Goal: Task Accomplishment & Management: Use online tool/utility

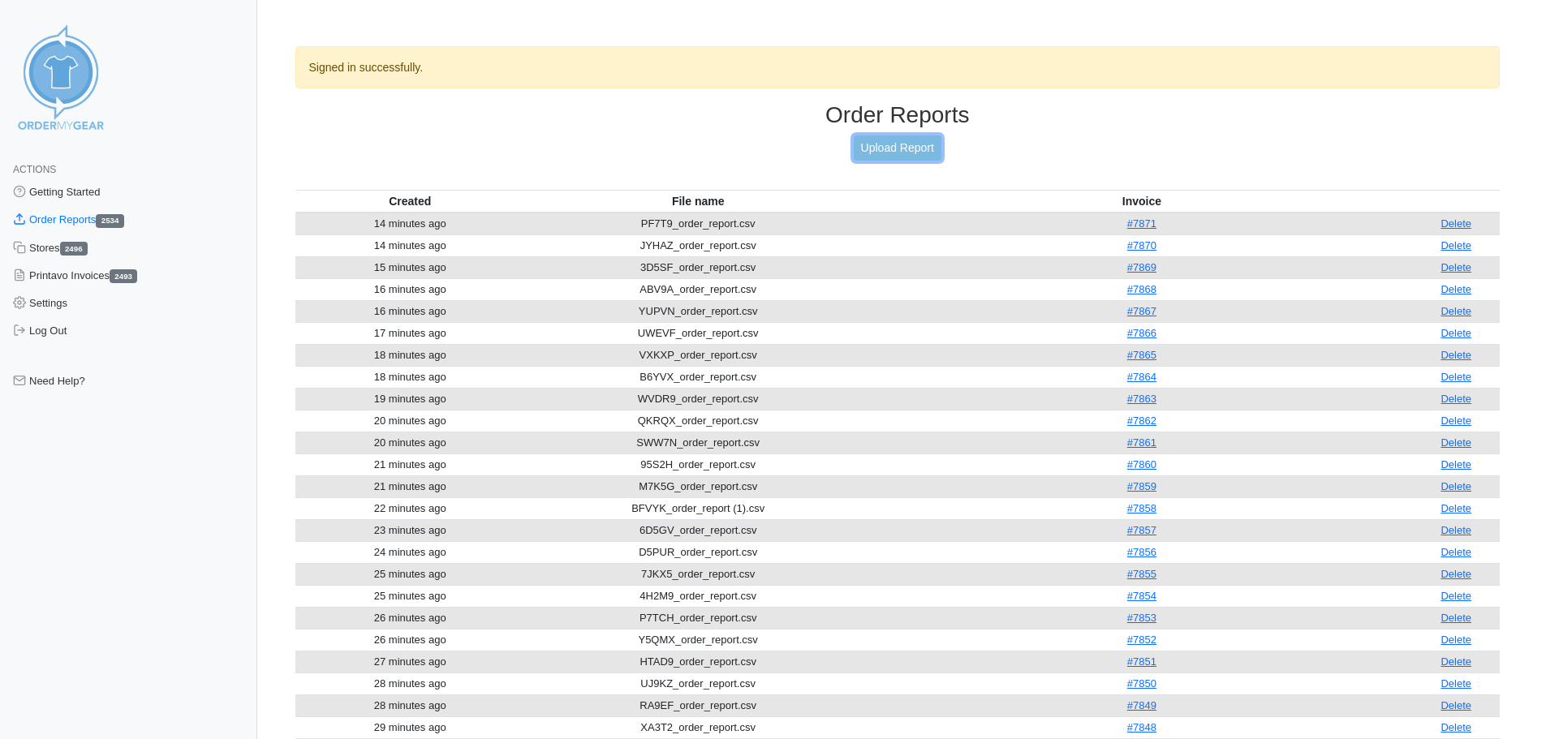
click at [884, 152] on link "Upload Report" at bounding box center [898, 148] width 88 height 25
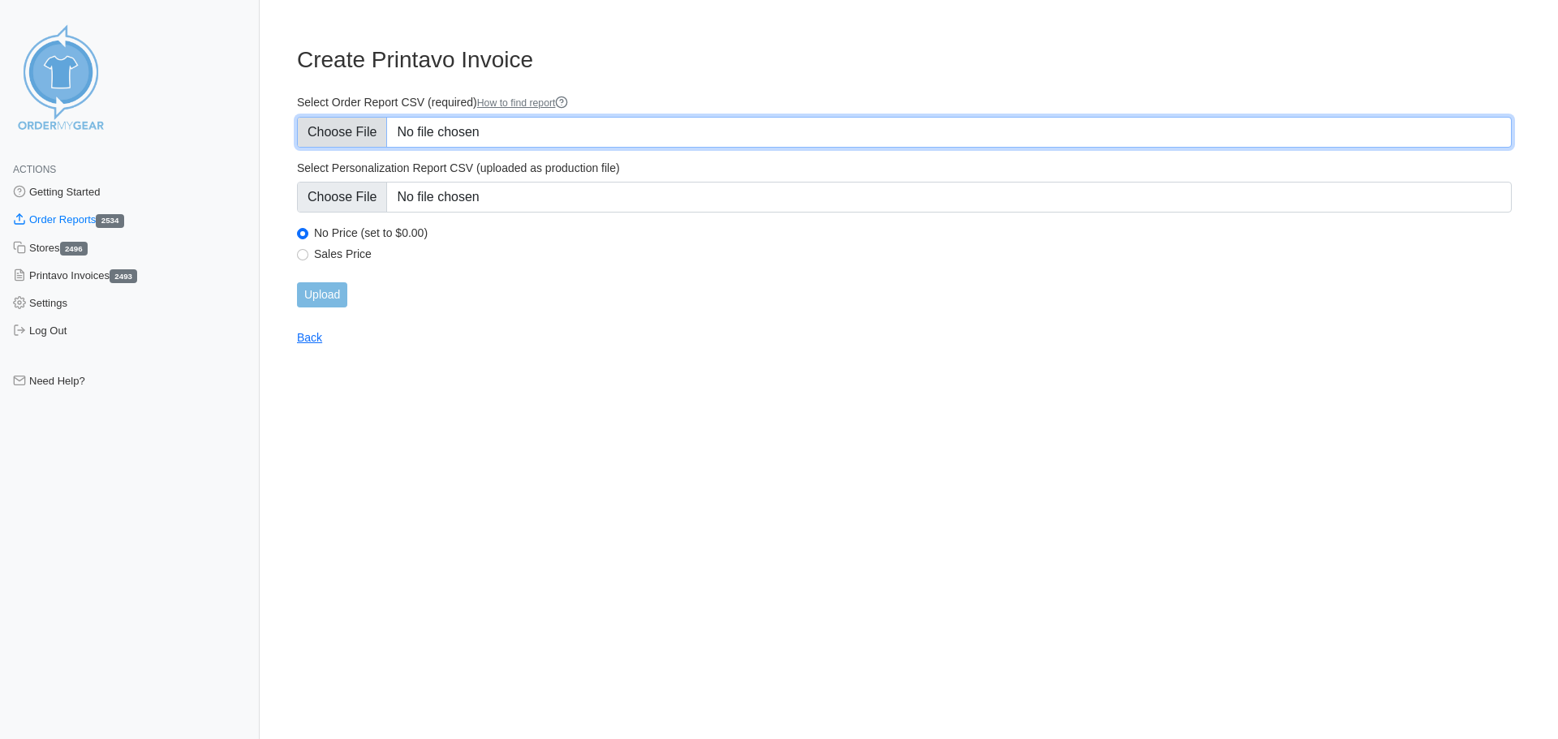
click at [343, 141] on input "Select Order Report CSV (required) How to find report" at bounding box center [904, 132] width 1215 height 31
type input "C:\fakepath\VMNYP_order_report.csv"
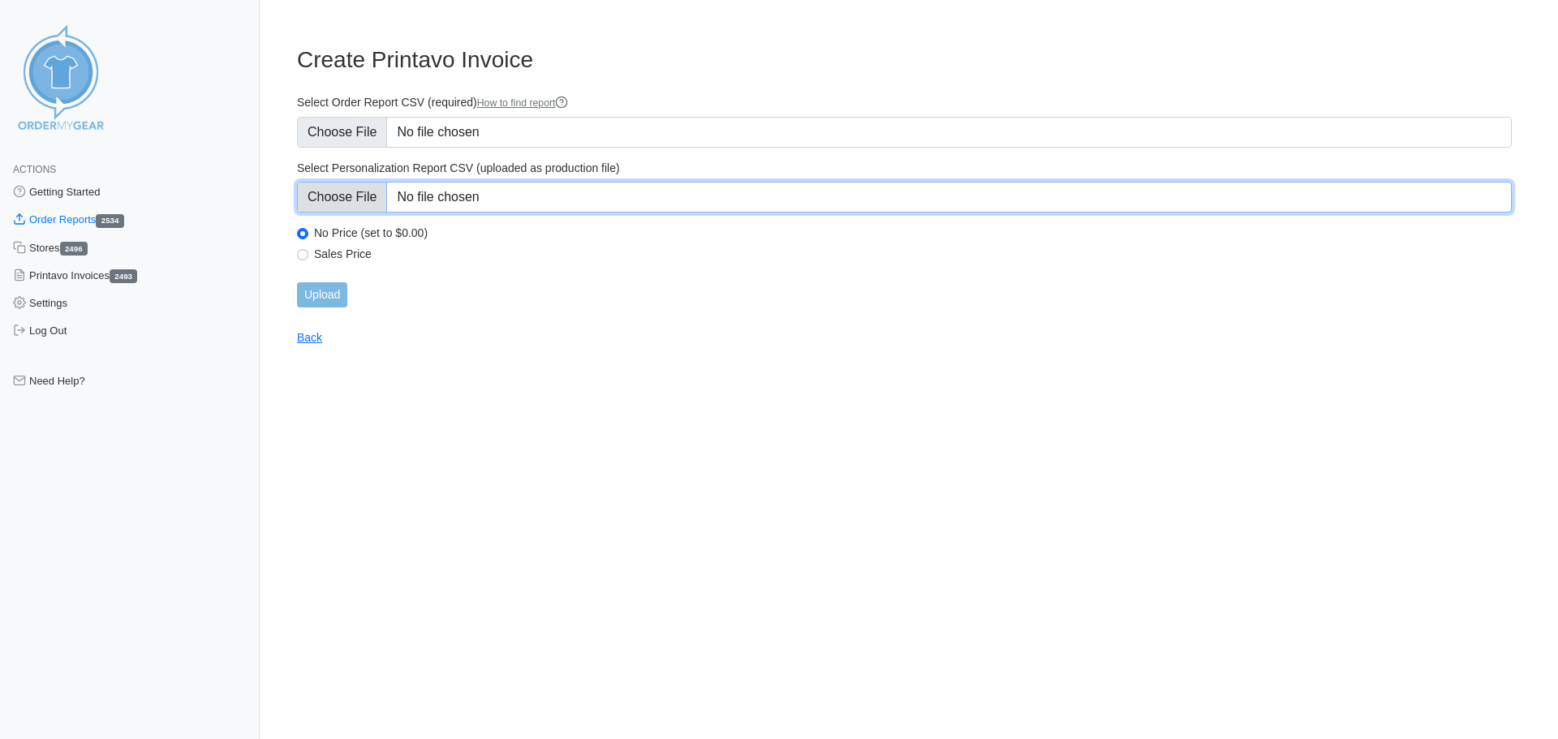
click at [357, 198] on input "Select Personalization Report CSV (uploaded as production file)" at bounding box center [904, 197] width 1215 height 31
type input "C:\fakepath\VMNYP_personalization_report.csv"
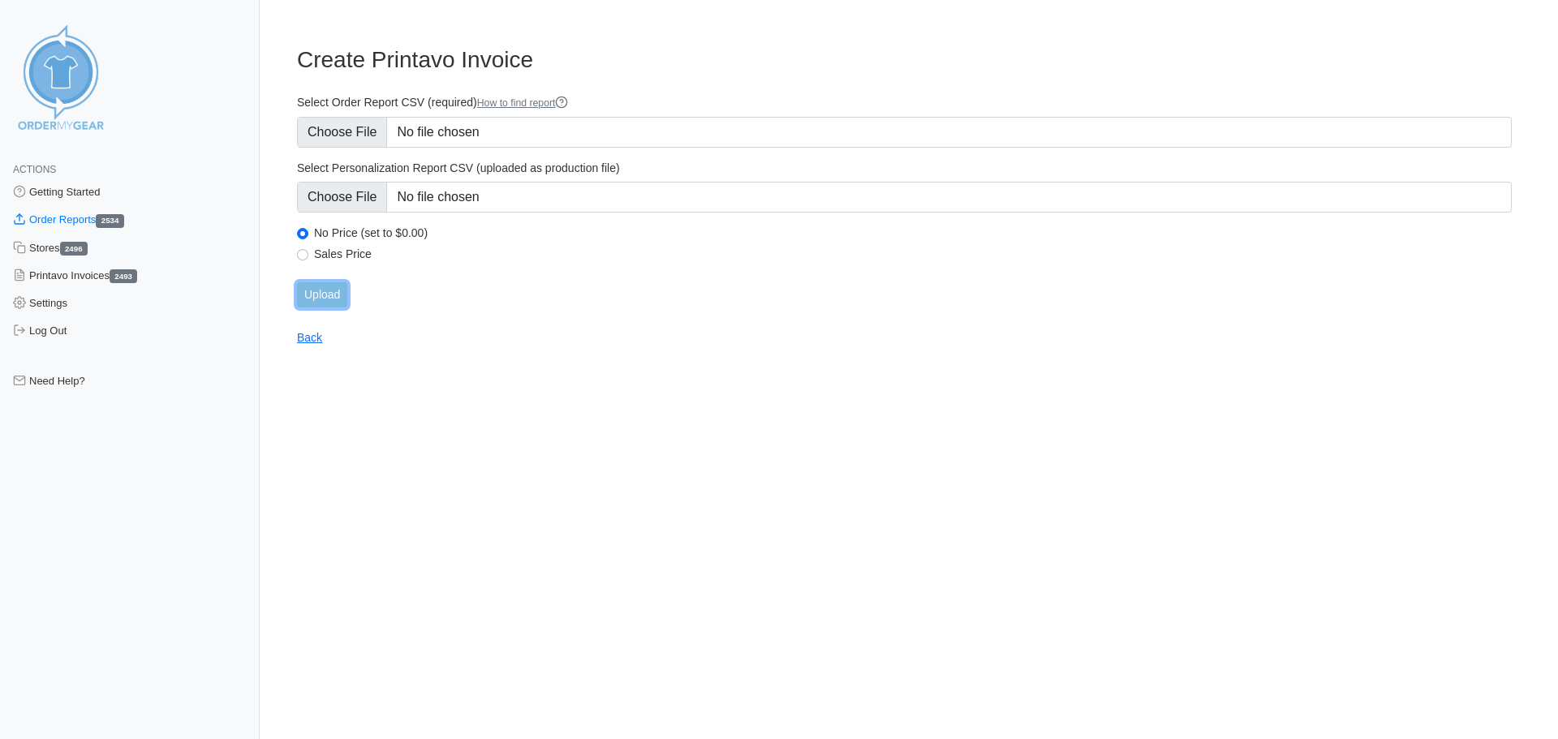
click at [327, 290] on input "Upload" at bounding box center [322, 294] width 50 height 25
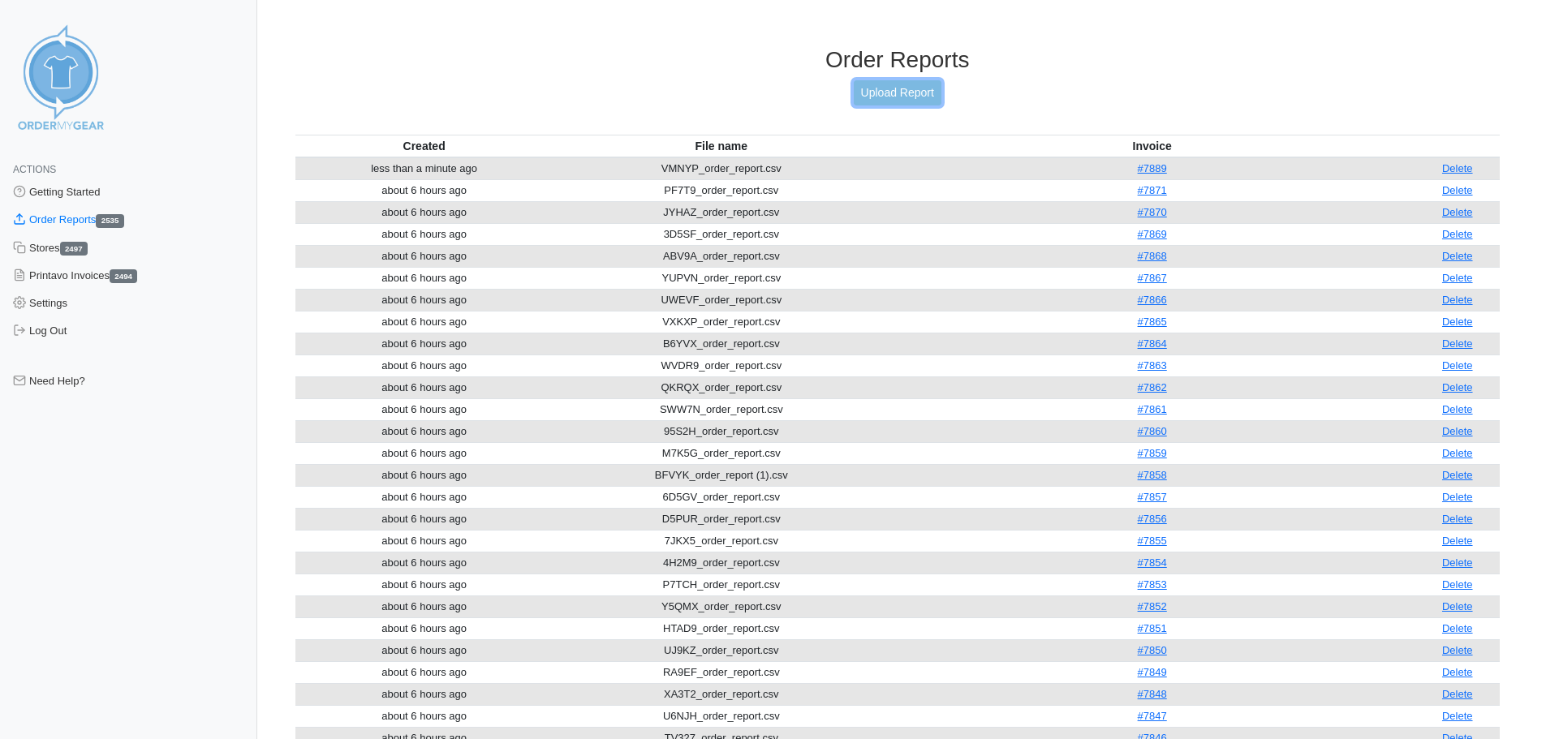
click at [898, 94] on link "Upload Report" at bounding box center [898, 92] width 88 height 25
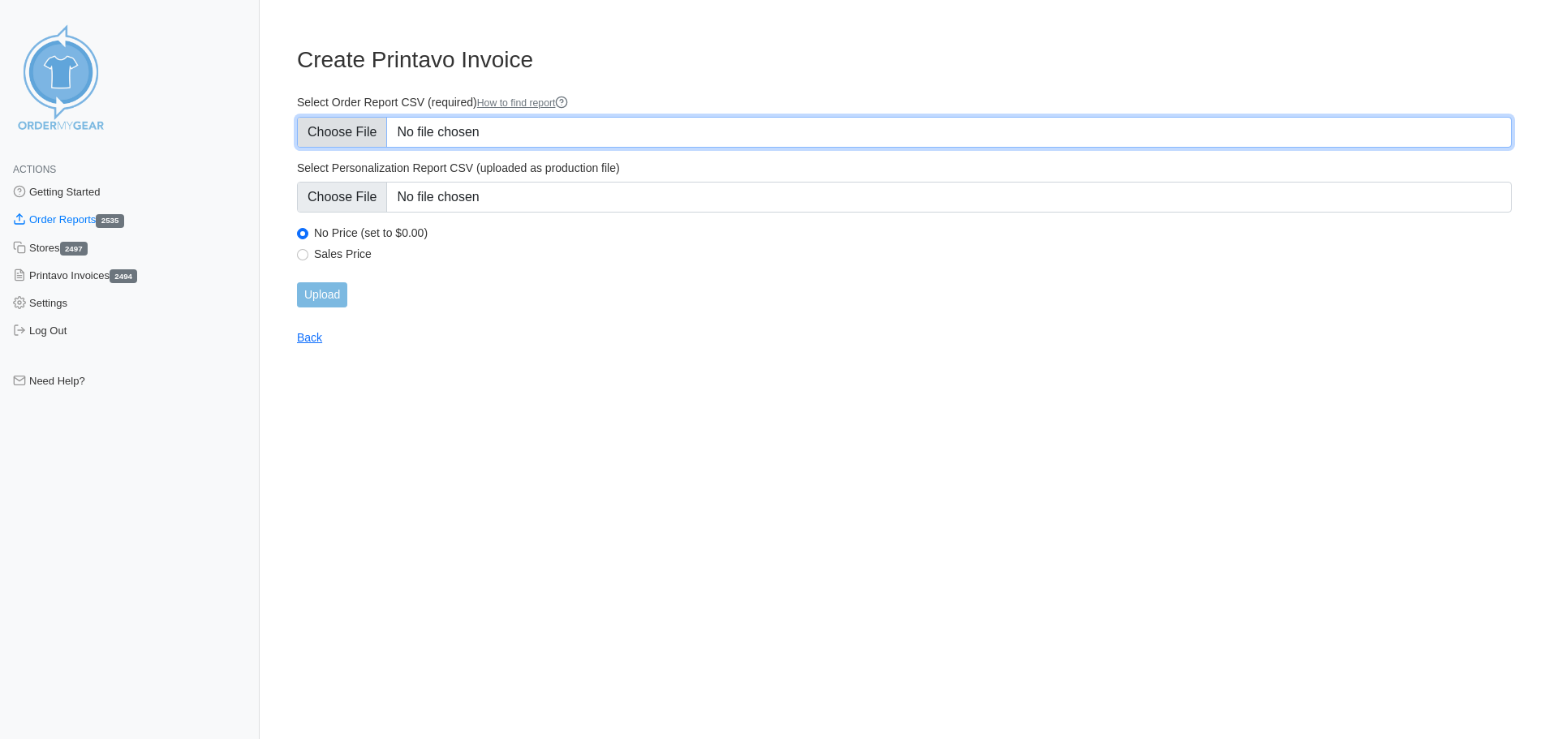
click at [353, 131] on input "Select Order Report CSV (required) How to find report" at bounding box center [904, 132] width 1215 height 31
type input "C:\fakepath\H9WQD_order_report.csv"
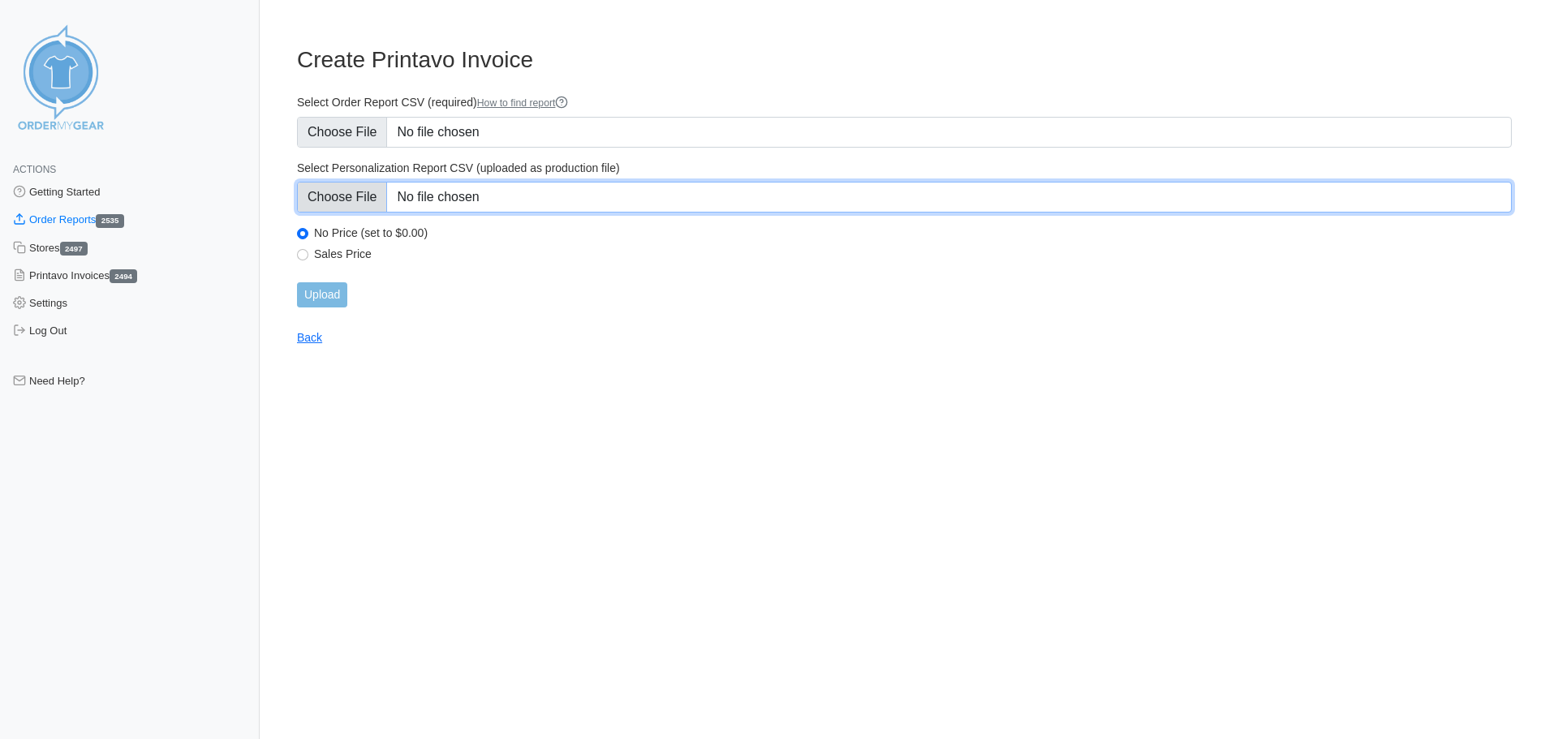
click at [369, 196] on input "Select Personalization Report CSV (uploaded as production file)" at bounding box center [904, 197] width 1215 height 31
type input "C:\fakepath\H9WQD_personalization_report.csv"
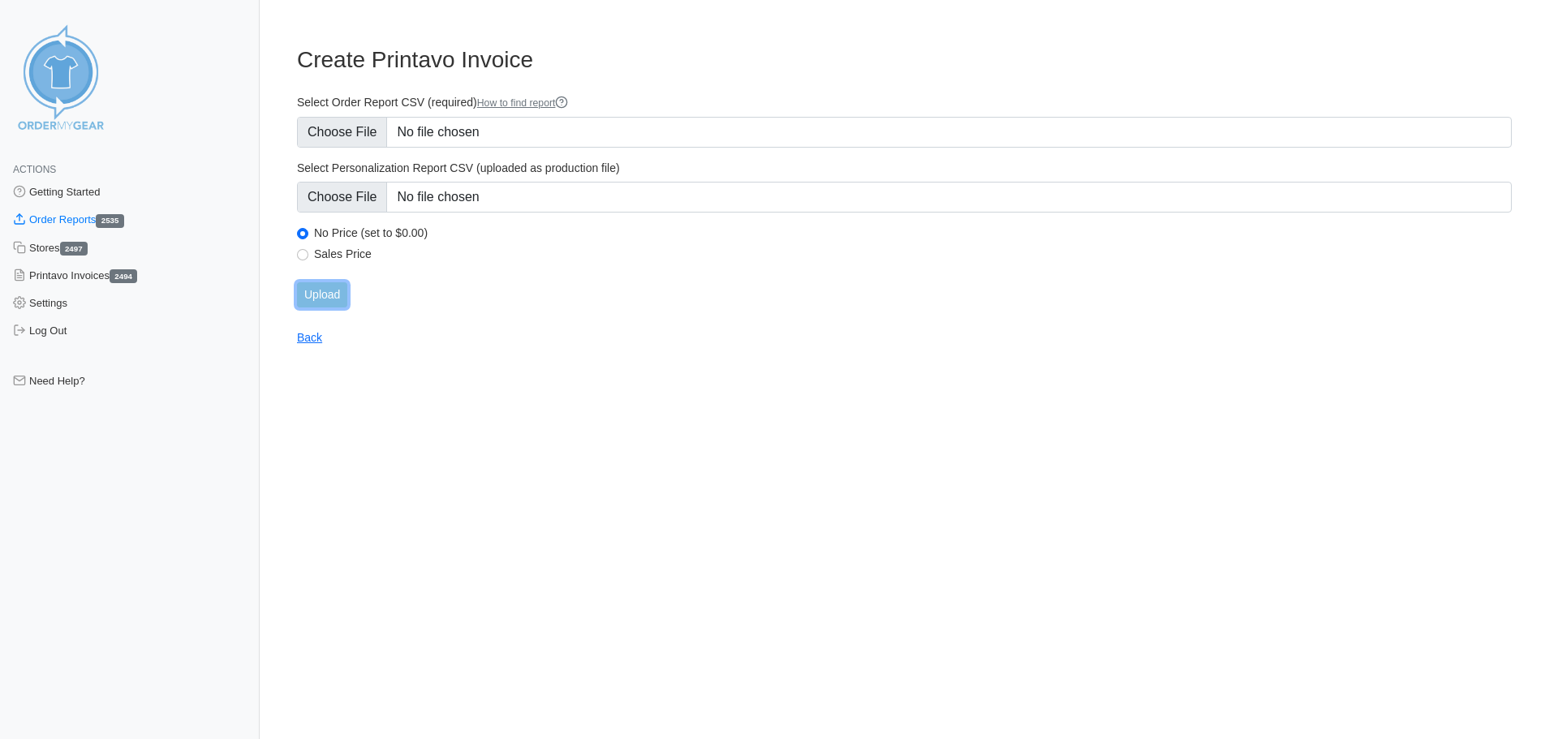
click at [328, 296] on input "Upload" at bounding box center [322, 294] width 50 height 25
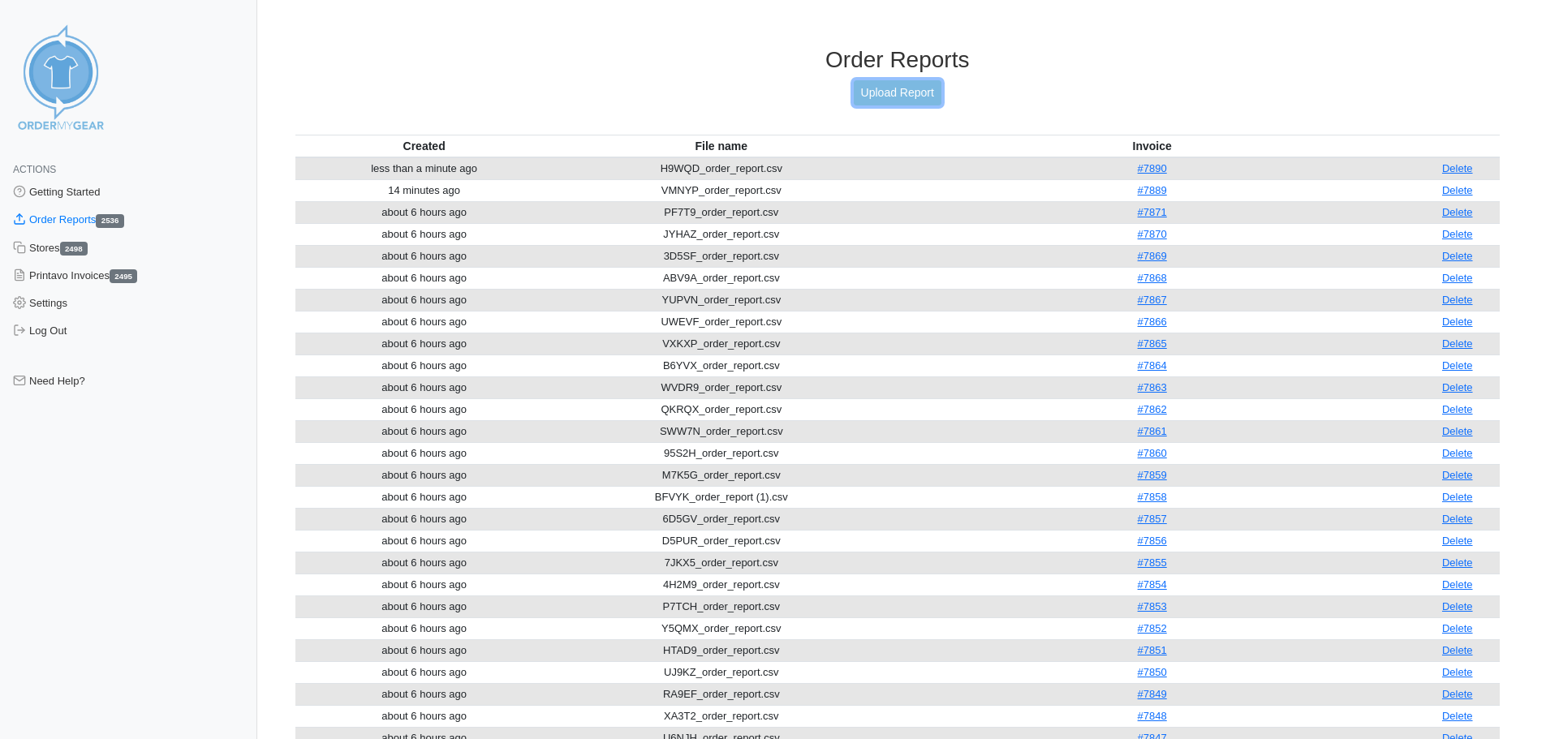
click at [915, 86] on link "Upload Report" at bounding box center [898, 92] width 88 height 25
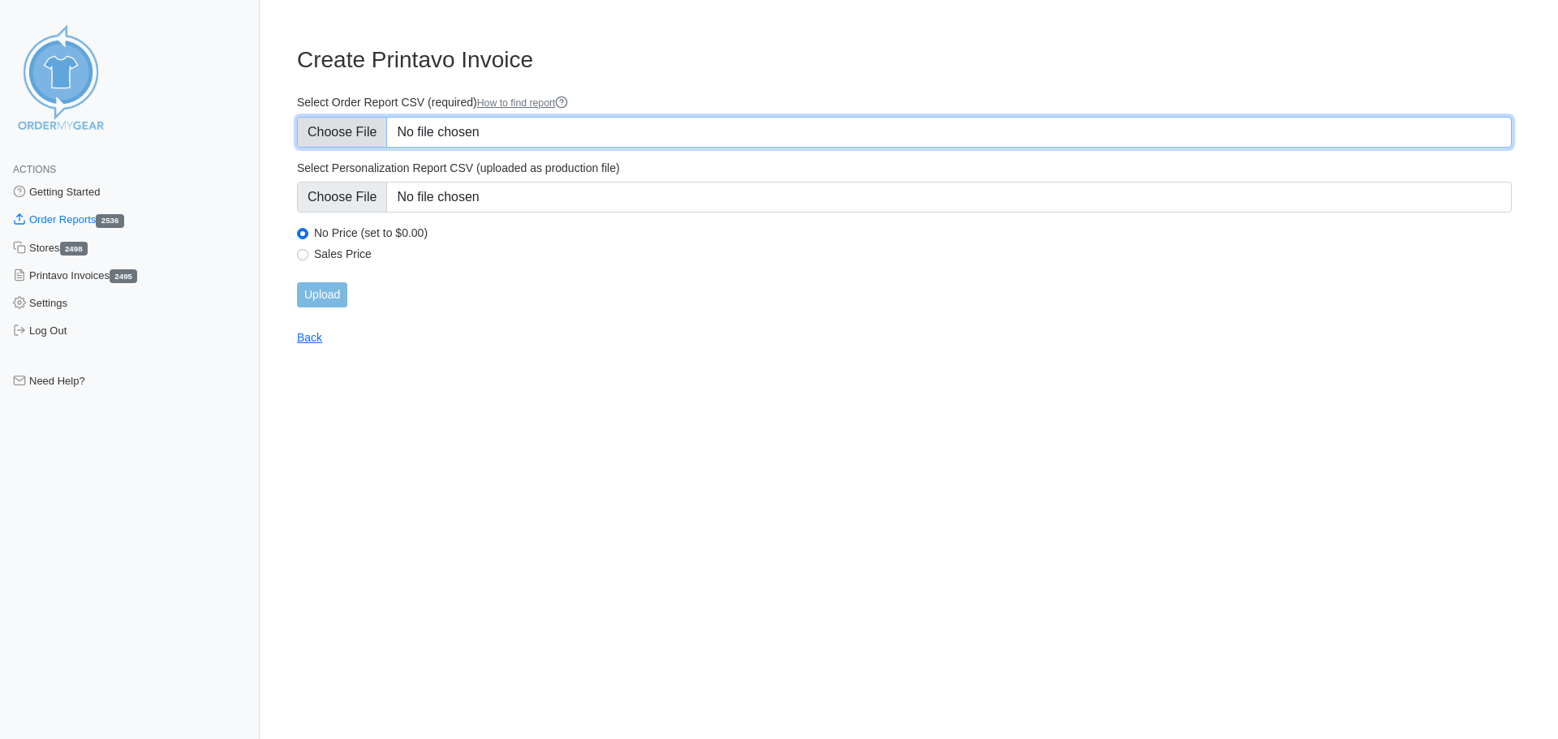
click at [341, 134] on input "Select Order Report CSV (required) How to find report" at bounding box center [904, 132] width 1215 height 31
type input "C:\fakepath\F4DH5_order_report.csv"
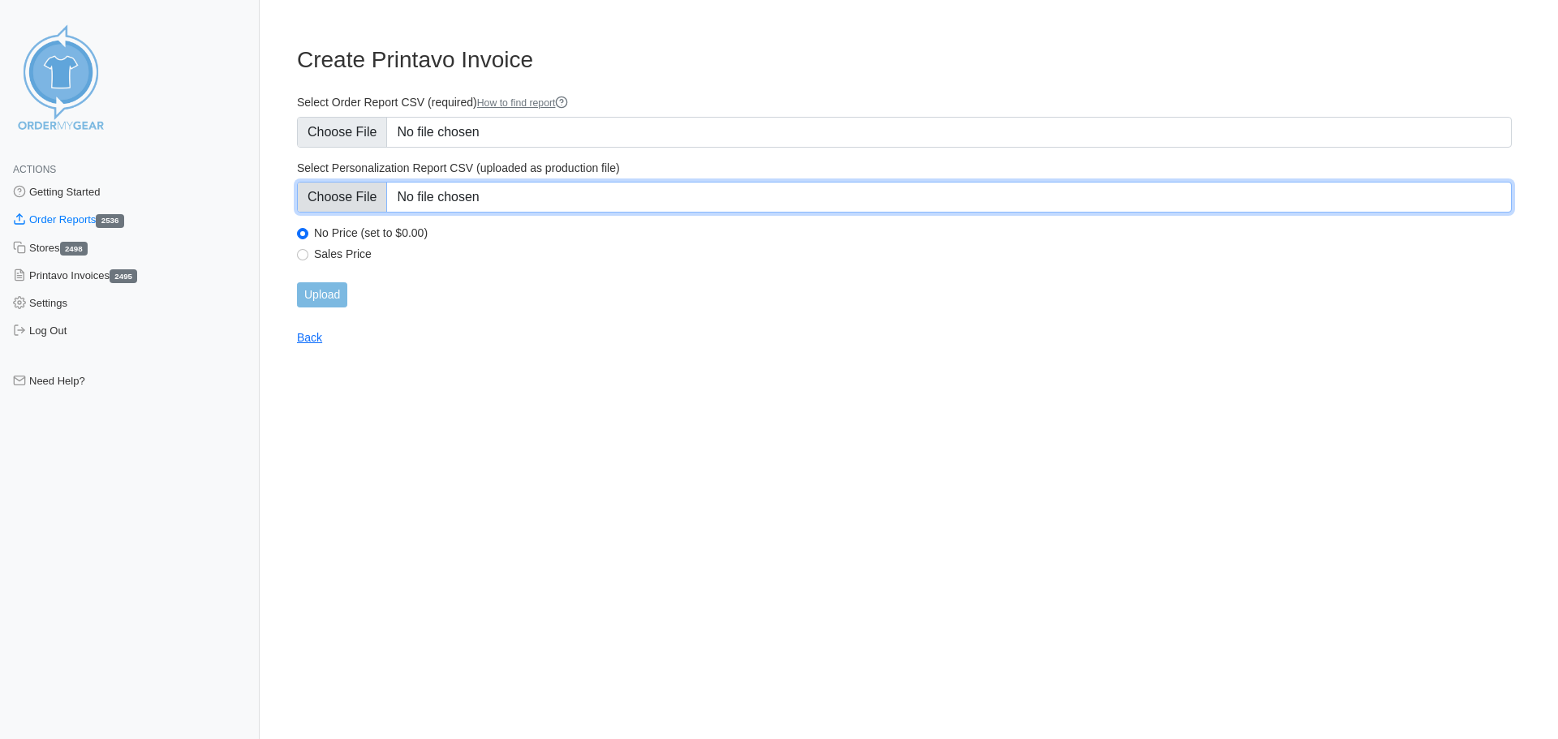
click at [344, 200] on input "Select Personalization Report CSV (uploaded as production file)" at bounding box center [904, 197] width 1215 height 31
type input "C:\fakepath\F4DH5_personalization_report.csv"
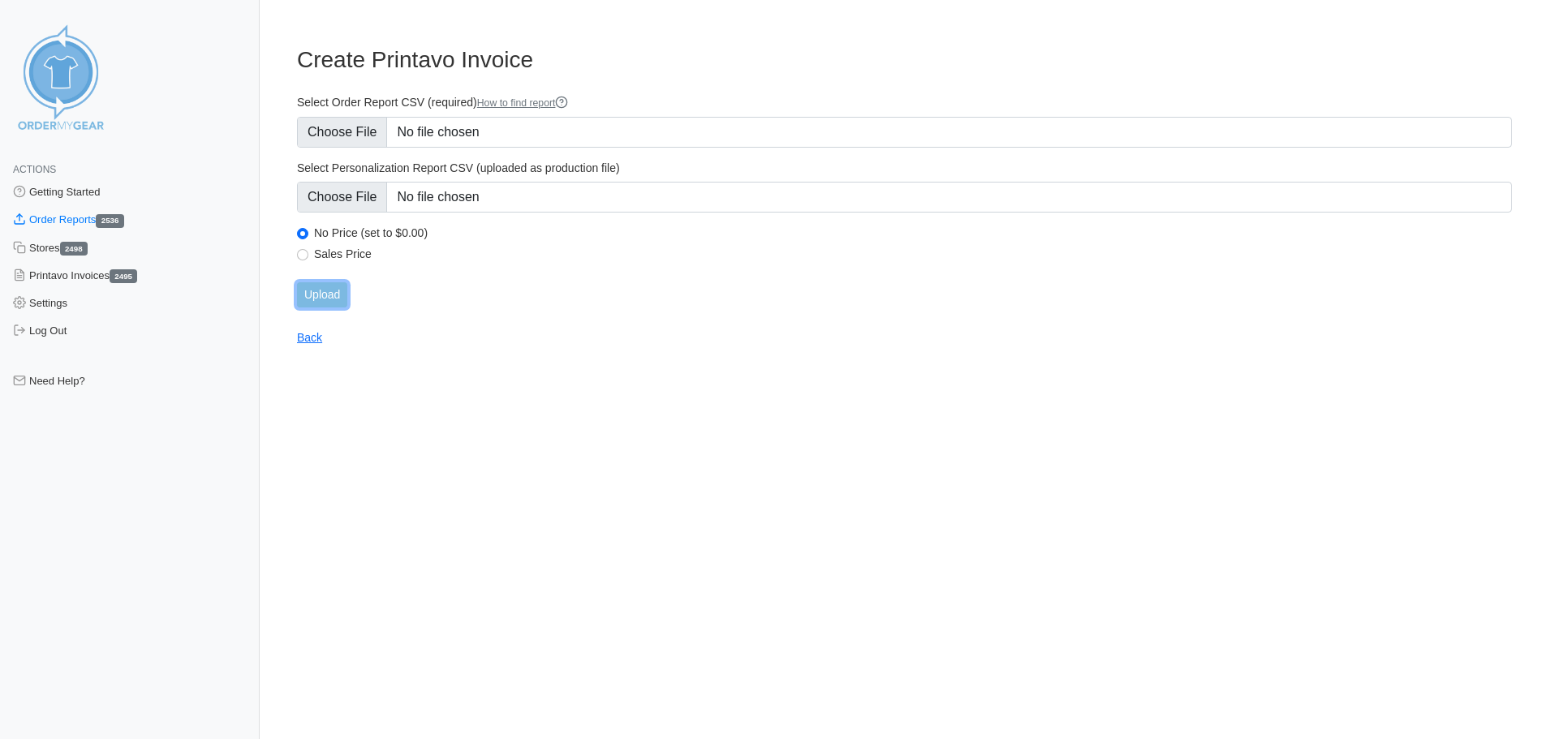
click at [315, 290] on input "Upload" at bounding box center [322, 294] width 50 height 25
